Goal: Navigation & Orientation: Find specific page/section

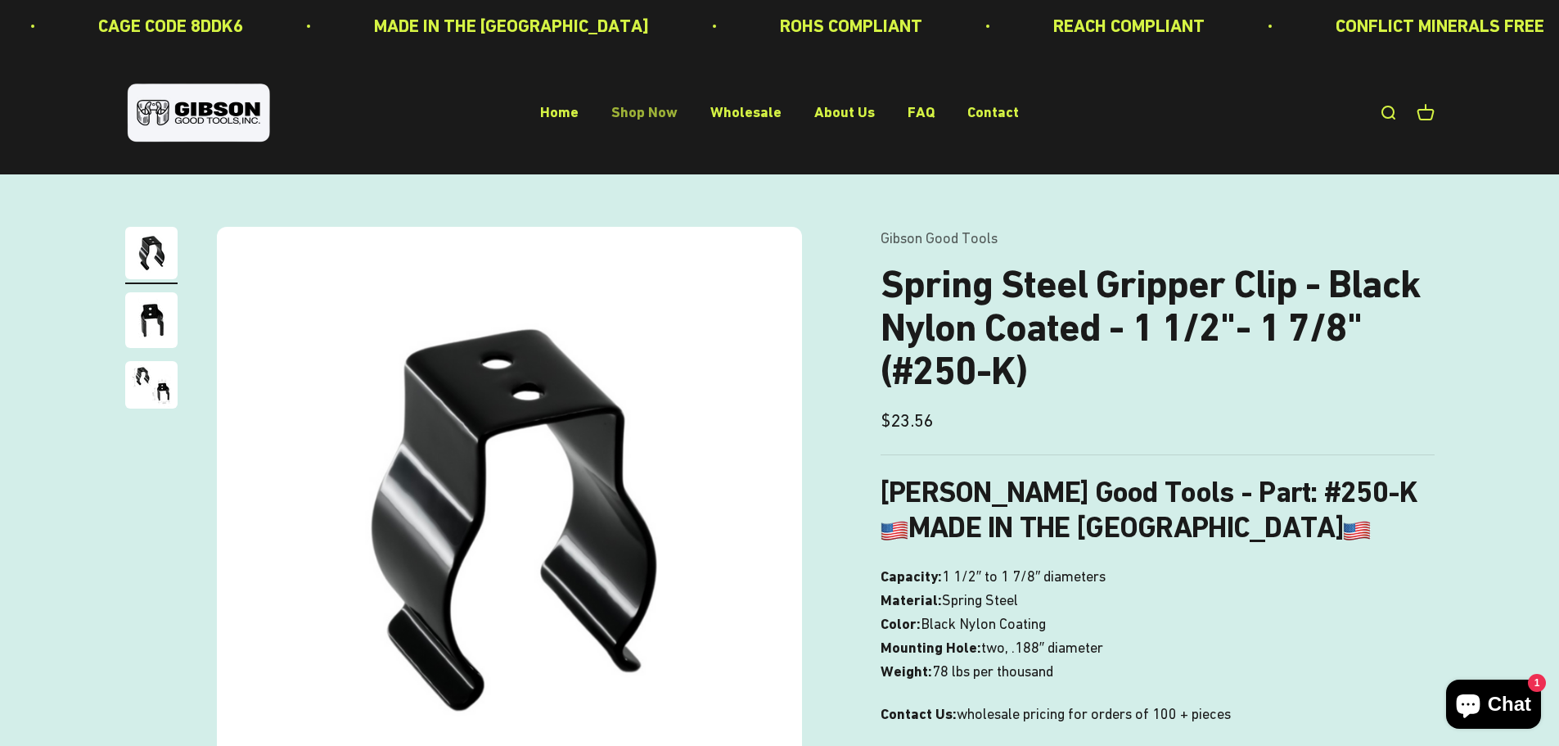
click at [653, 115] on link "Shop Now" at bounding box center [644, 112] width 66 height 17
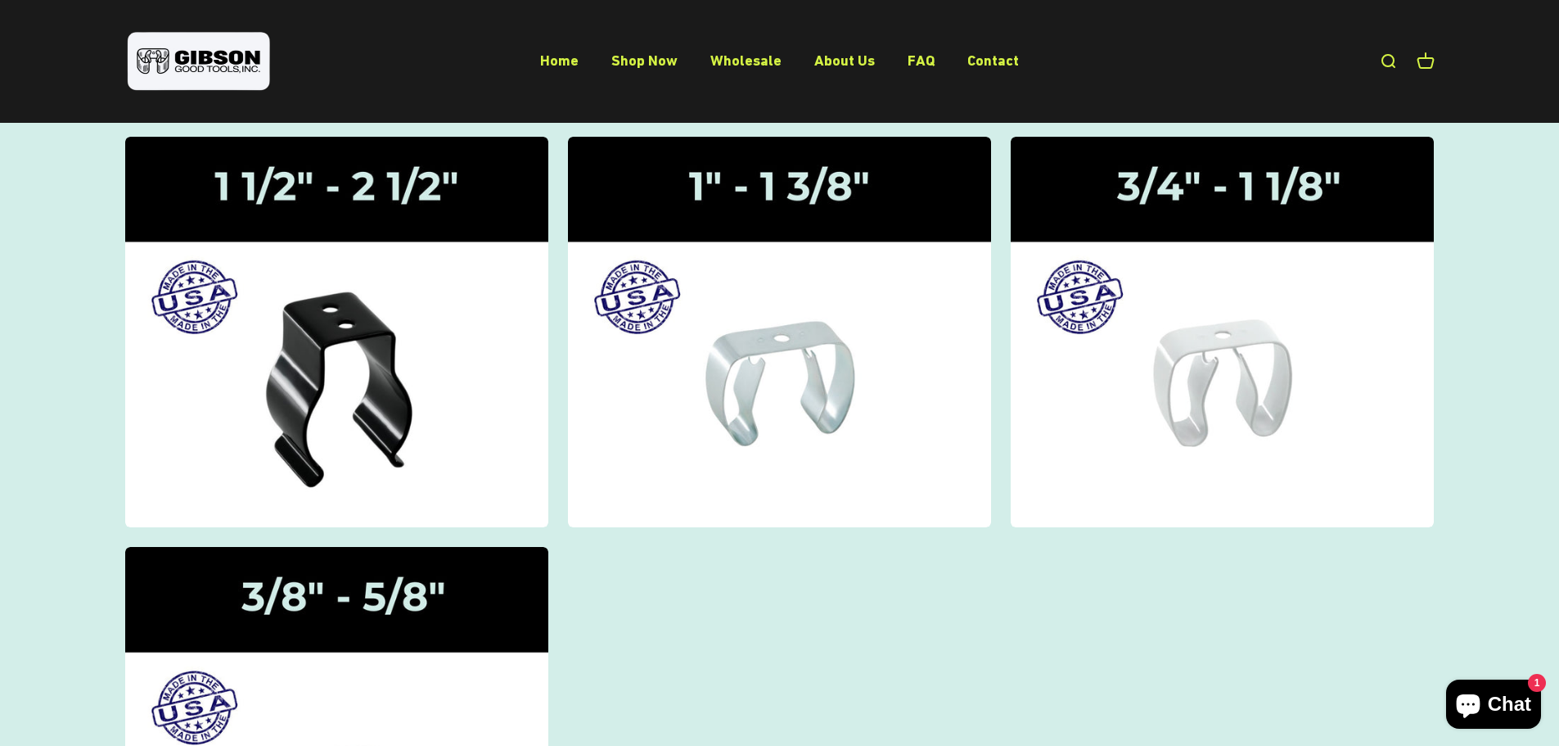
scroll to position [82, 0]
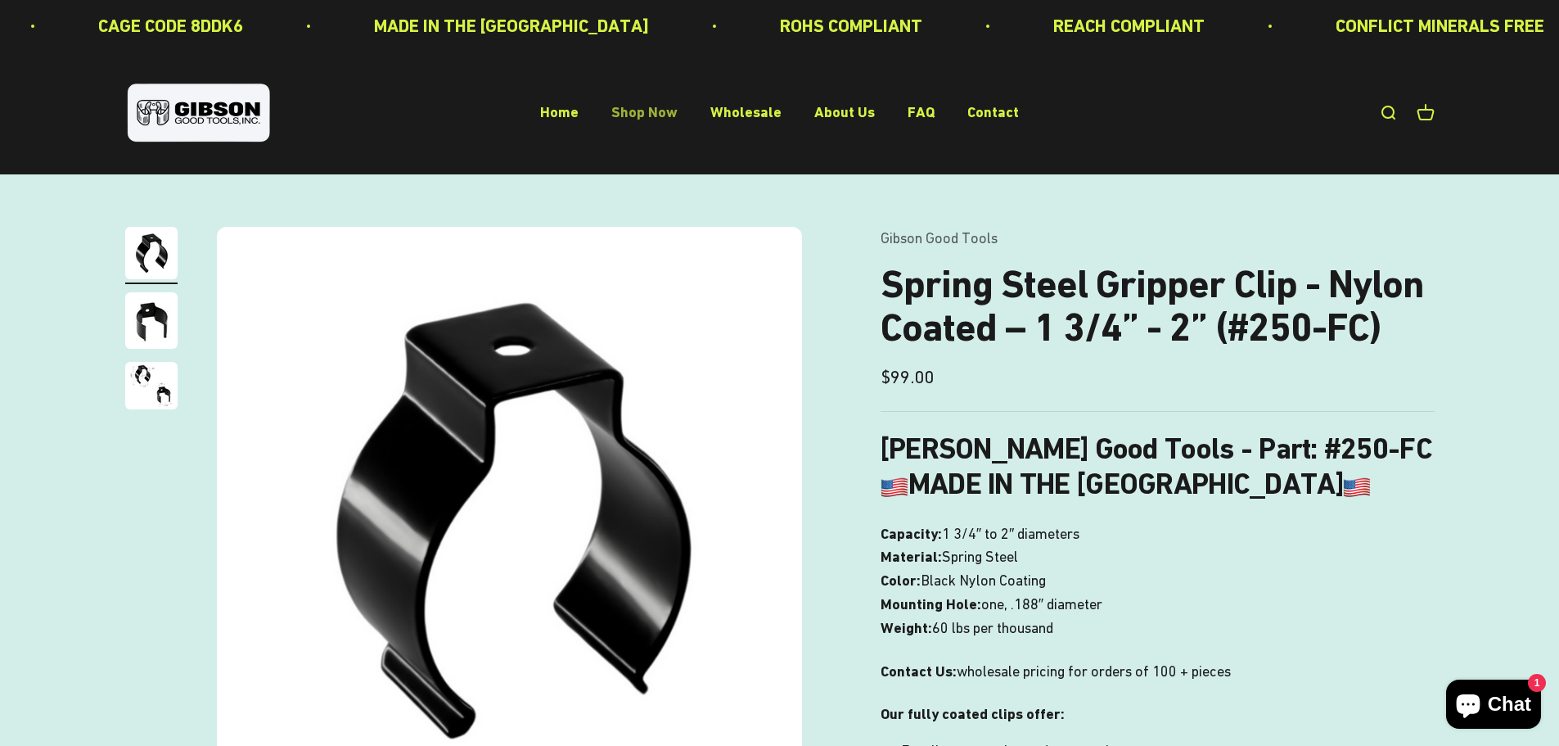
click at [647, 112] on link "Shop Now" at bounding box center [644, 112] width 66 height 17
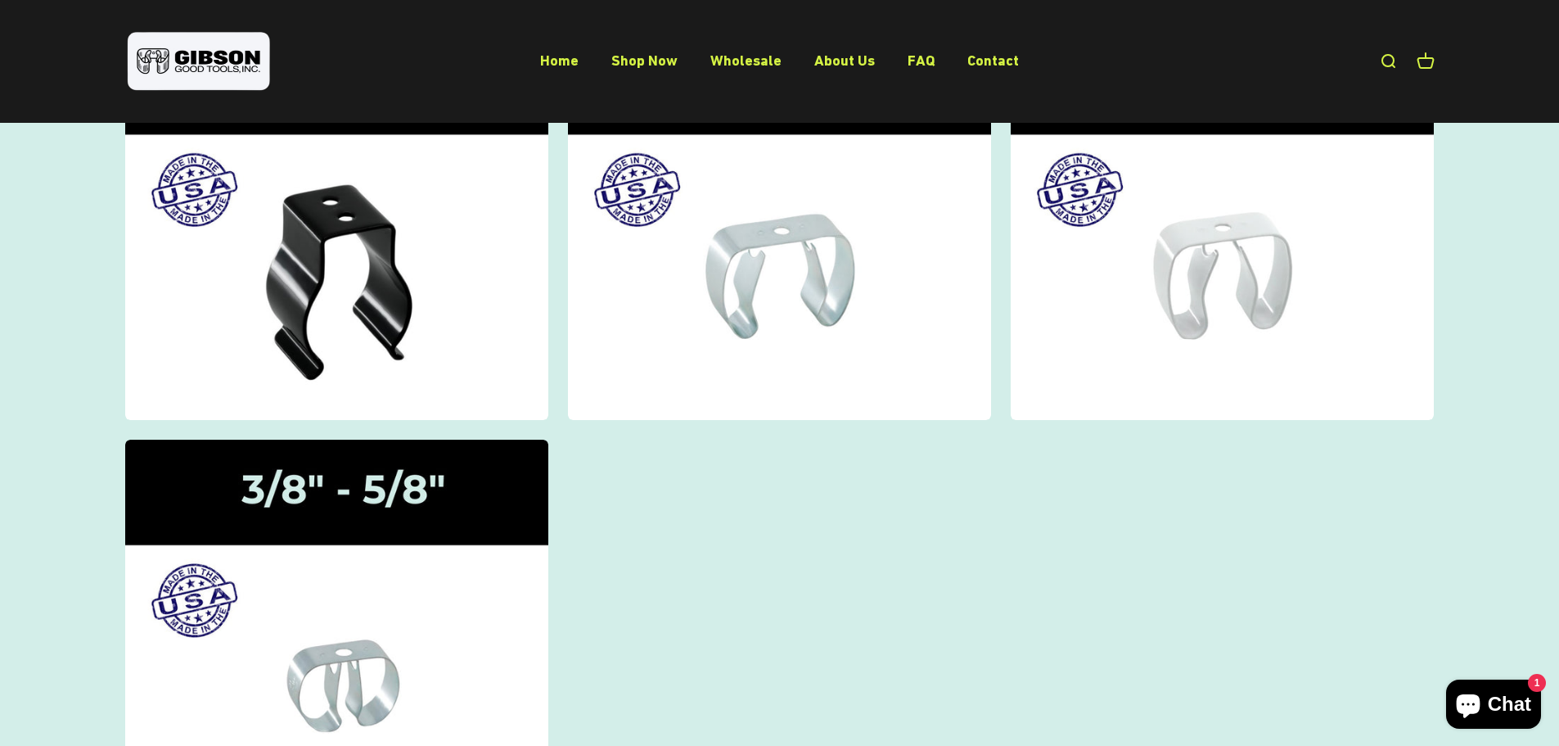
scroll to position [573, 0]
